Goal: Information Seeking & Learning: Learn about a topic

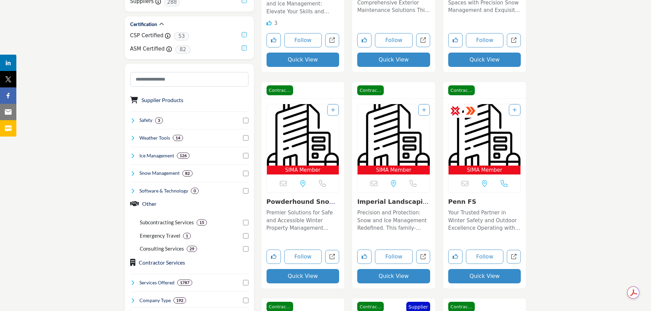
scroll to position [307, 0]
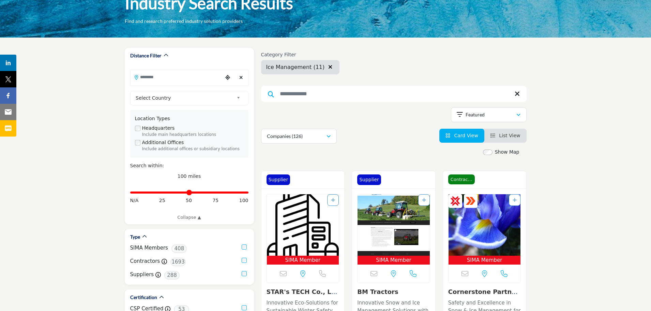
scroll to position [273, 0]
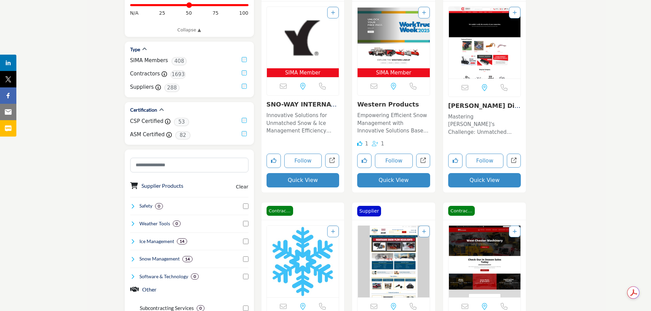
scroll to position [273, 0]
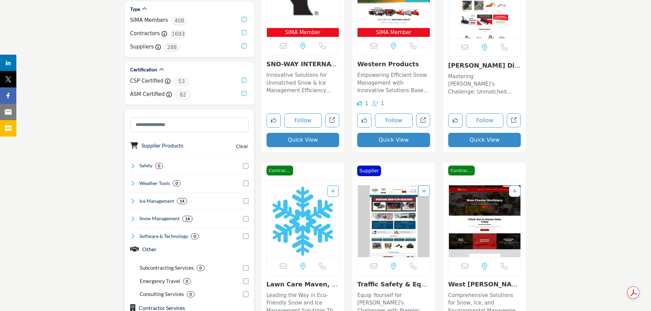
click at [130, 200] on icon at bounding box center [132, 200] width 5 height 5
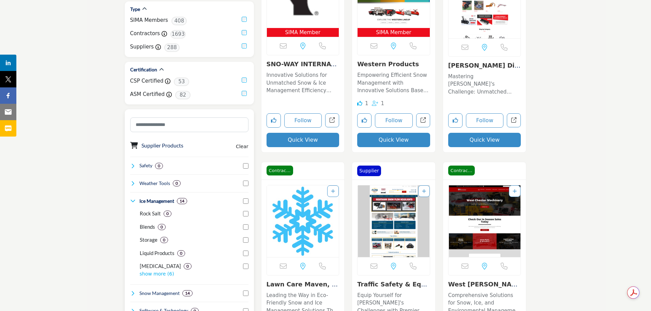
scroll to position [307, 0]
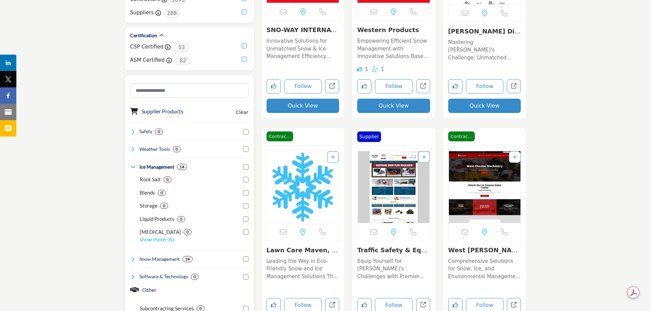
click at [138, 259] on div "Snow Management 14" at bounding box center [161, 258] width 63 height 7
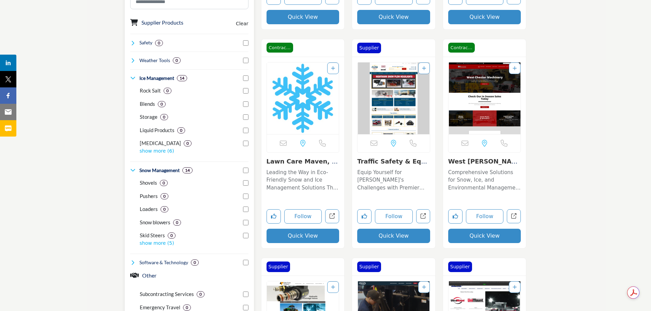
scroll to position [409, 0]
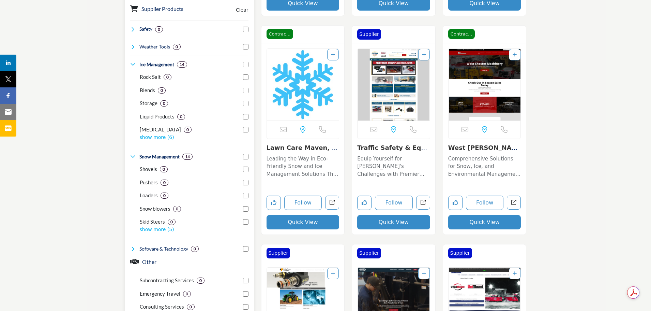
click at [165, 231] on p "show more (5)" at bounding box center [194, 229] width 109 height 7
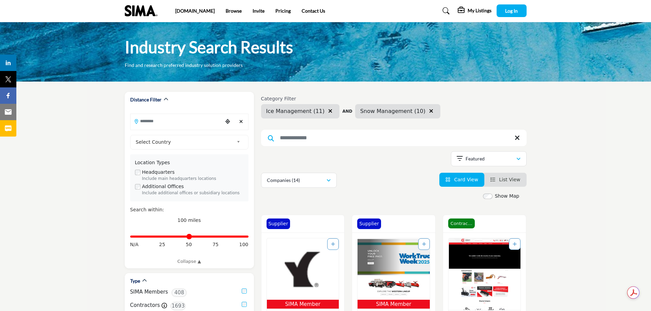
scroll to position [0, 0]
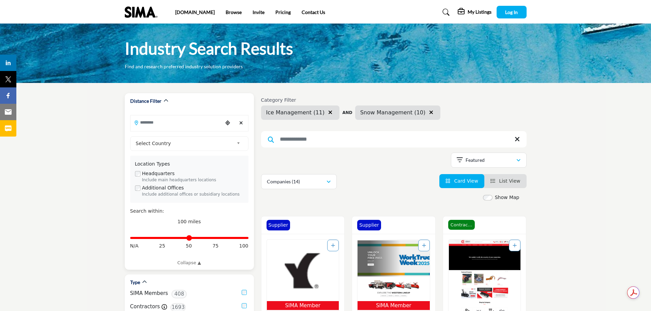
click at [167, 123] on input "Search Location" at bounding box center [177, 122] width 92 height 13
type input "*"
type input "****"
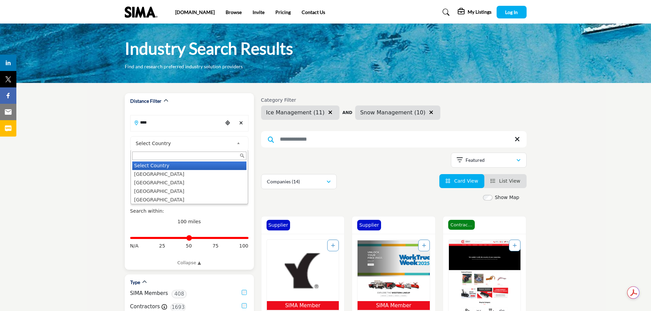
click at [223, 142] on span "Select Country" at bounding box center [185, 143] width 98 height 8
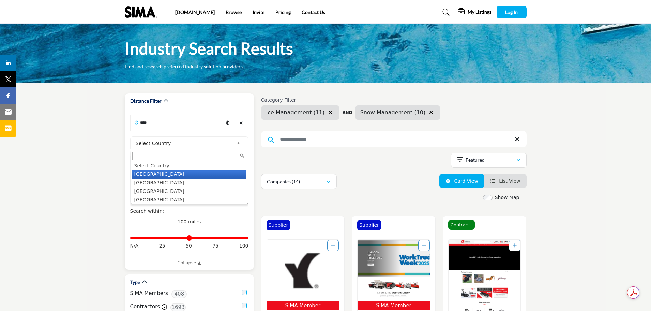
click at [199, 176] on li "[GEOGRAPHIC_DATA]" at bounding box center [189, 174] width 114 height 9
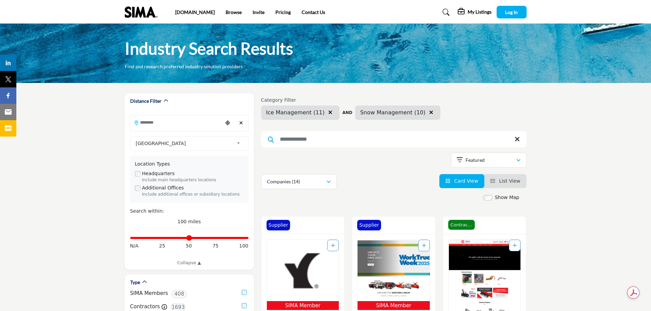
click at [181, 125] on input "Search Location" at bounding box center [177, 122] width 92 height 13
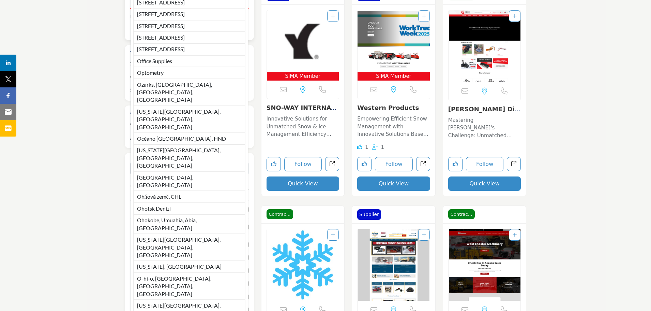
scroll to position [239, 0]
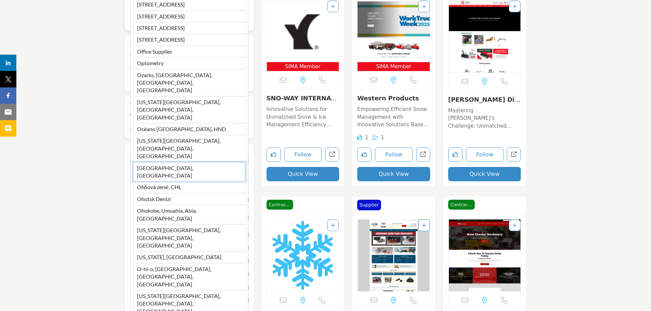
click at [223, 181] on li "[GEOGRAPHIC_DATA], [GEOGRAPHIC_DATA]" at bounding box center [189, 171] width 112 height 19
type input "*******"
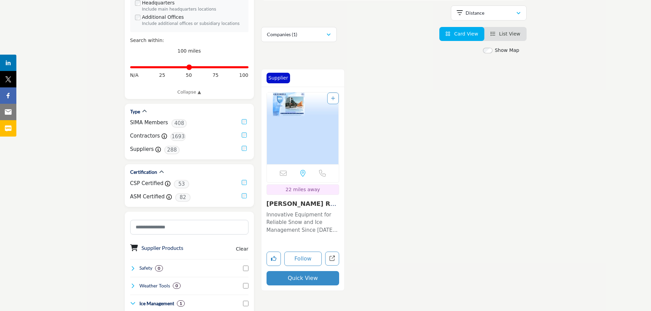
scroll to position [273, 0]
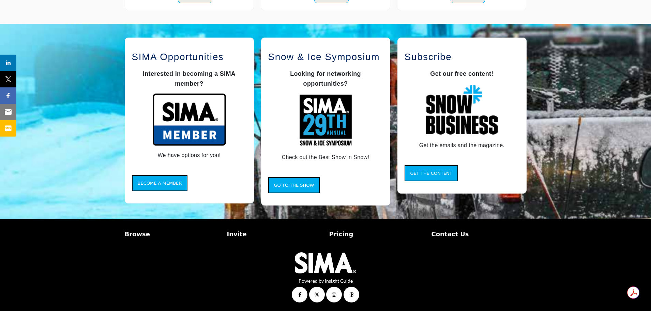
scroll to position [554, 0]
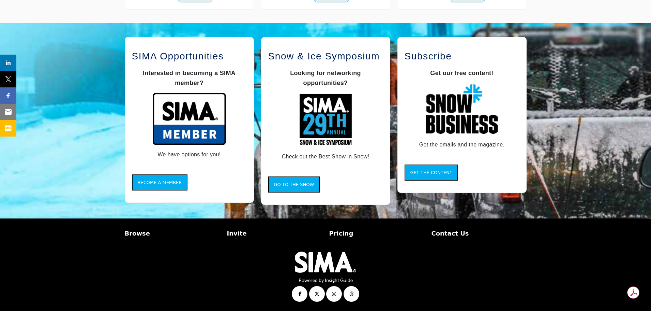
click at [334, 233] on p "Pricing" at bounding box center [376, 232] width 95 height 9
